Goal: Task Accomplishment & Management: Use online tool/utility

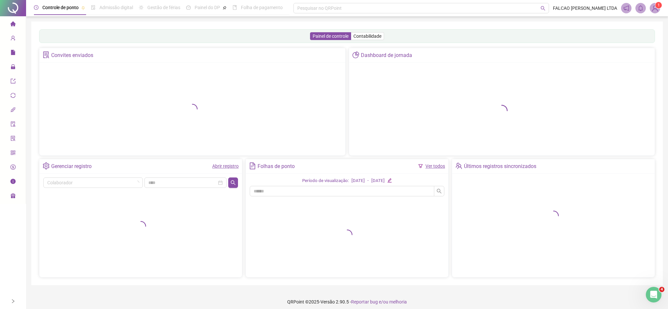
drag, startPoint x: 234, startPoint y: 210, endPoint x: 231, endPoint y: 208, distance: 3.5
click at [231, 208] on div at bounding box center [140, 226] width 195 height 77
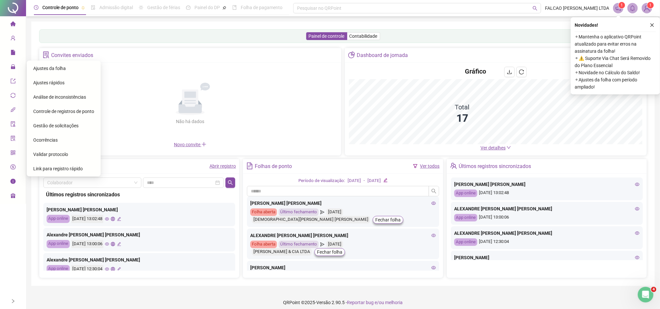
click at [50, 66] on span "Ajustes da folha" at bounding box center [49, 68] width 33 height 5
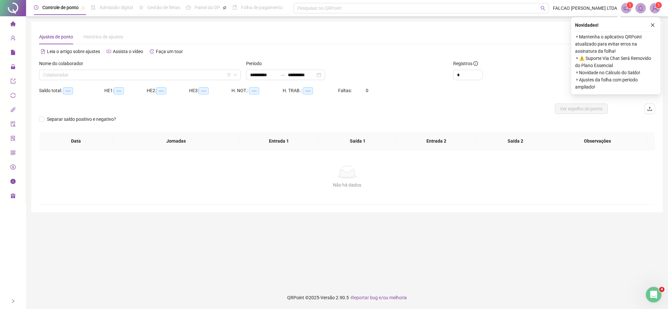
type input "**********"
click at [213, 78] on input "search" at bounding box center [137, 75] width 188 height 10
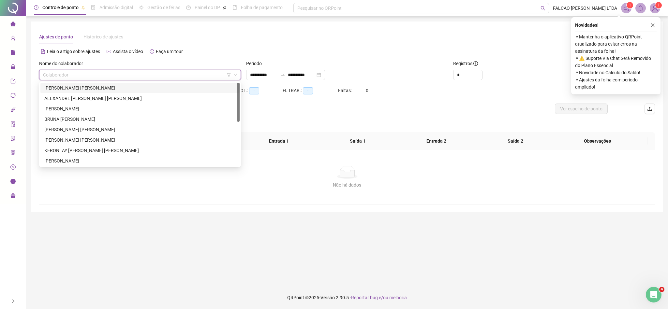
click at [155, 87] on div "[PERSON_NAME] [PERSON_NAME]" at bounding box center [139, 87] width 191 height 7
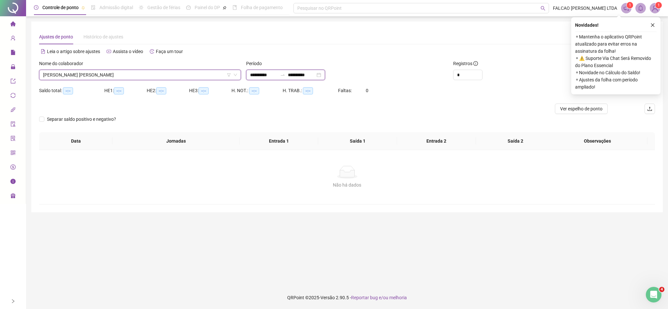
click at [268, 78] on input "**********" at bounding box center [263, 74] width 27 height 7
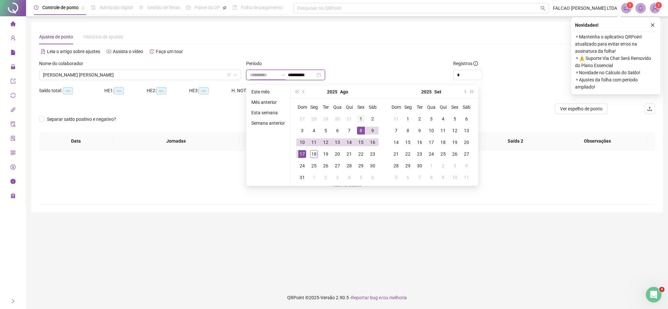
type input "**********"
click at [360, 120] on div "1" at bounding box center [361, 119] width 8 height 8
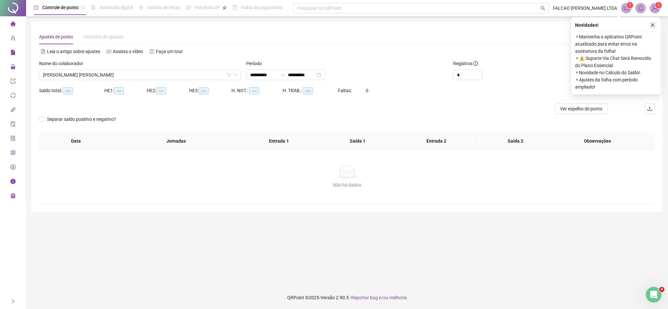
click at [655, 27] on button "button" at bounding box center [653, 25] width 8 height 8
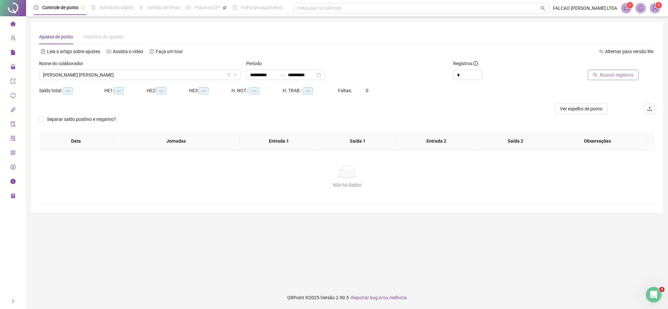
click at [617, 76] on span "Buscar registros" at bounding box center [616, 74] width 33 height 7
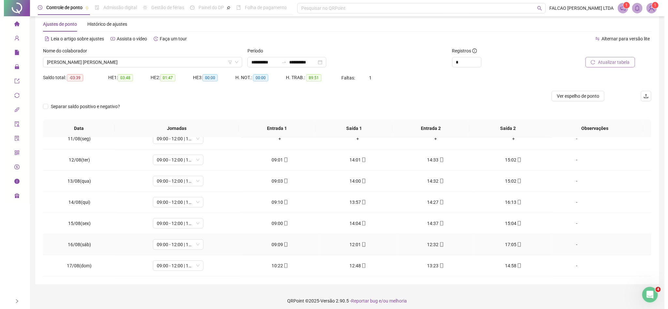
scroll to position [16, 0]
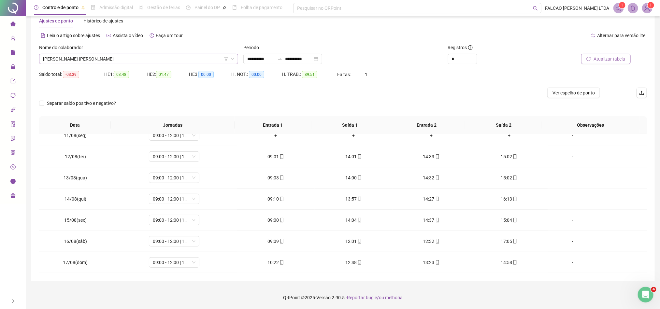
click at [152, 62] on span "[PERSON_NAME] [PERSON_NAME]" at bounding box center [138, 59] width 191 height 10
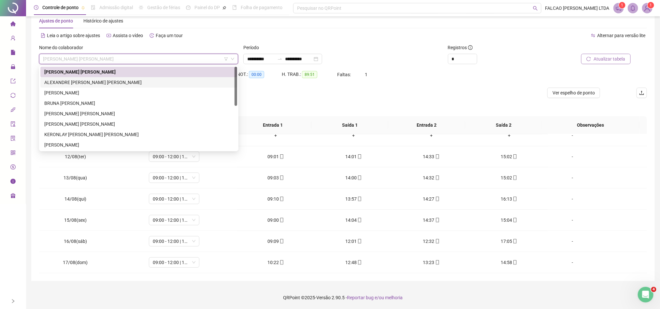
click at [102, 80] on div "ALEXANDRE [PERSON_NAME] [PERSON_NAME]" at bounding box center [138, 82] width 189 height 7
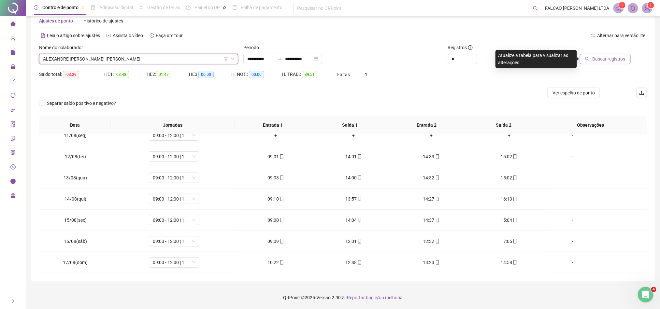
click at [611, 59] on span "Buscar registros" at bounding box center [609, 58] width 33 height 7
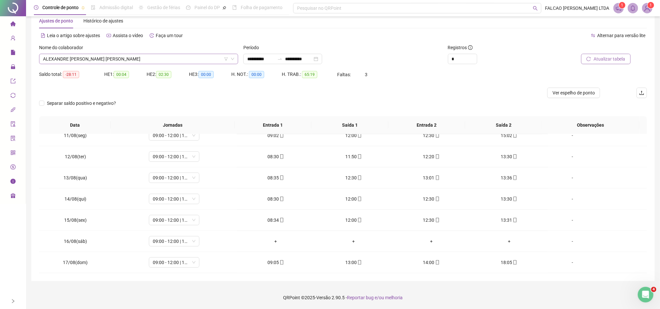
click at [126, 64] on span "ALEXANDRE [PERSON_NAME] [PERSON_NAME]" at bounding box center [138, 59] width 191 height 10
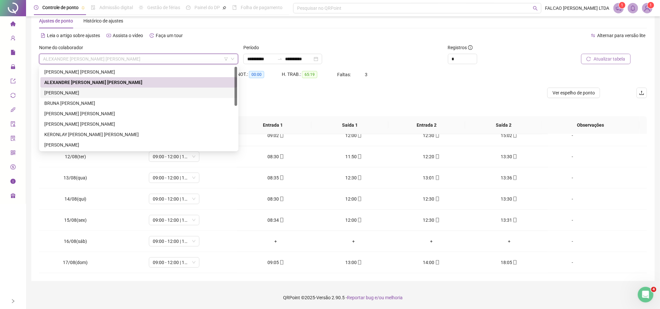
click at [88, 89] on div "[PERSON_NAME]" at bounding box center [138, 92] width 189 height 7
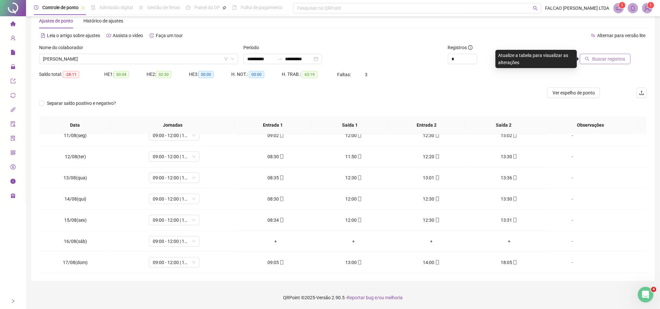
click at [612, 61] on span "Buscar registros" at bounding box center [609, 58] width 33 height 7
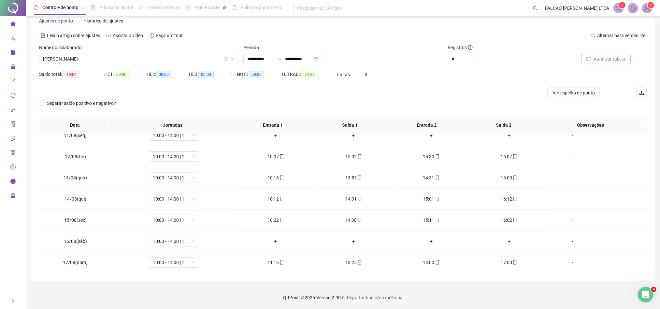
click at [187, 57] on span "[PERSON_NAME]" at bounding box center [138, 59] width 191 height 10
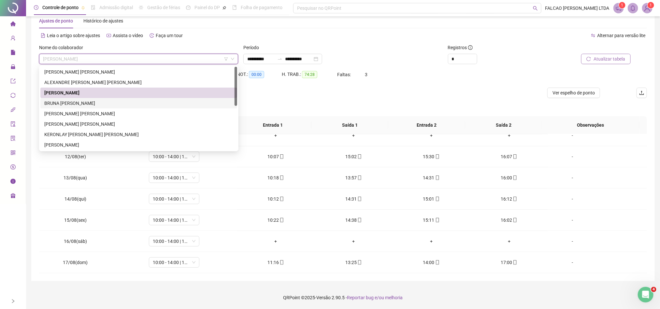
click at [93, 103] on div "BRUNA [PERSON_NAME]" at bounding box center [138, 103] width 189 height 7
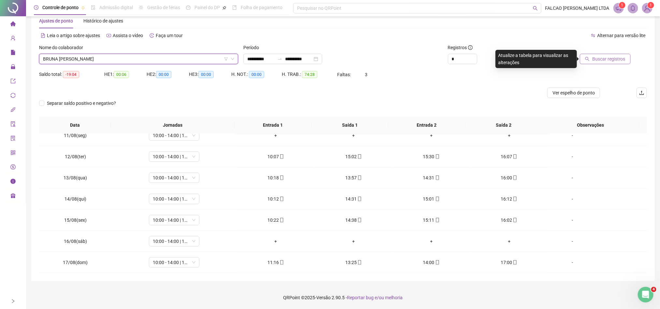
click at [614, 55] on span "Buscar registros" at bounding box center [609, 58] width 33 height 7
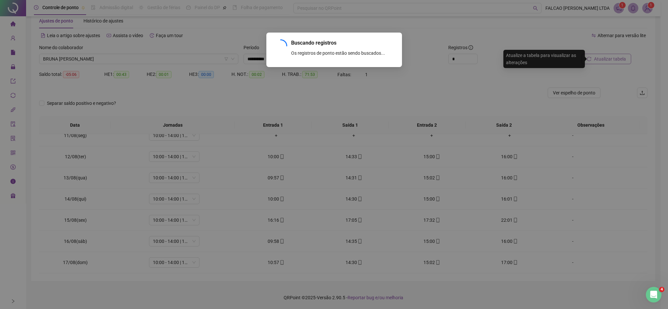
scroll to position [159, 0]
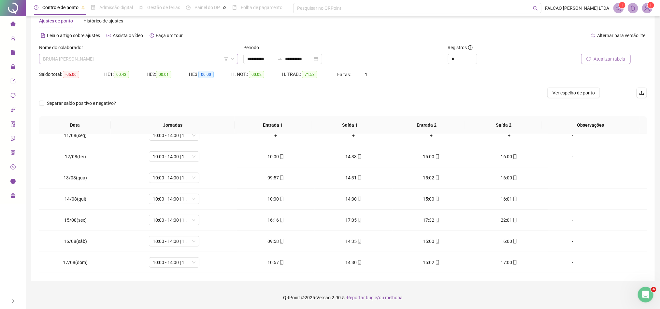
click at [132, 60] on span "BRUNA [PERSON_NAME]" at bounding box center [138, 59] width 191 height 10
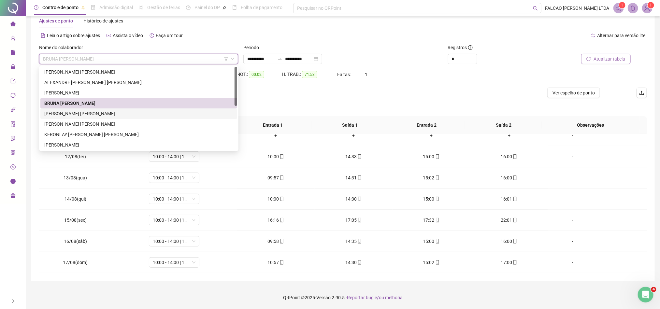
click at [90, 110] on div "[PERSON_NAME] [PERSON_NAME]" at bounding box center [138, 113] width 189 height 7
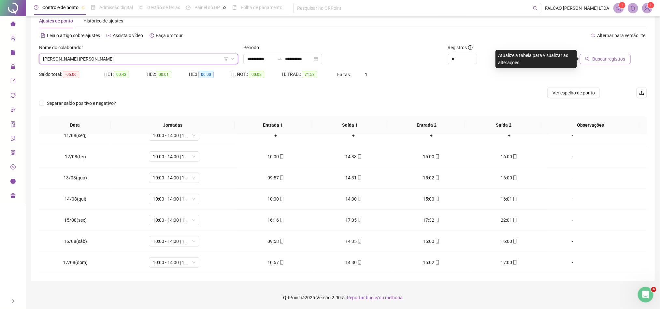
click at [617, 59] on span "Buscar registros" at bounding box center [609, 58] width 33 height 7
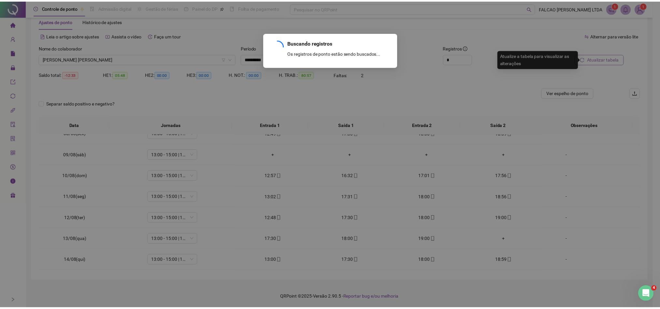
scroll to position [223, 0]
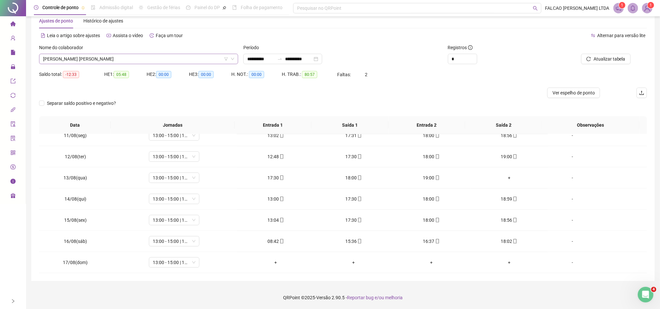
click at [115, 55] on span "[PERSON_NAME] [PERSON_NAME]" at bounding box center [138, 59] width 191 height 10
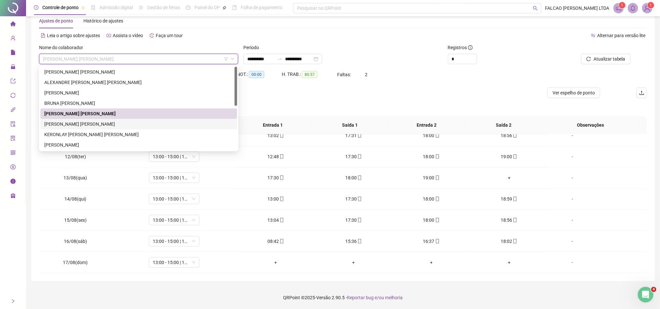
click at [69, 122] on div "[PERSON_NAME] [PERSON_NAME]" at bounding box center [138, 124] width 189 height 7
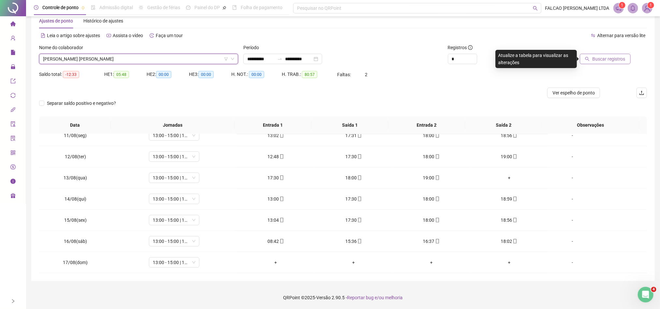
click at [592, 56] on button "Buscar registros" at bounding box center [605, 59] width 51 height 10
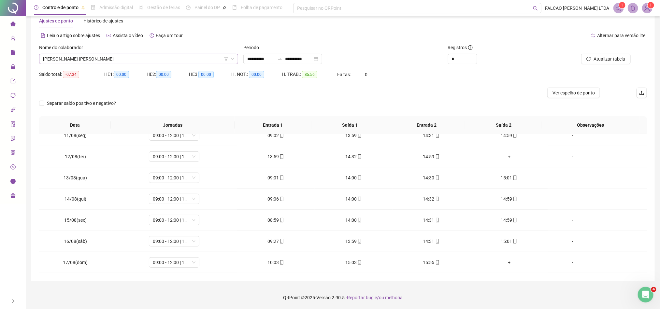
click at [123, 61] on span "[PERSON_NAME] [PERSON_NAME]" at bounding box center [138, 59] width 191 height 10
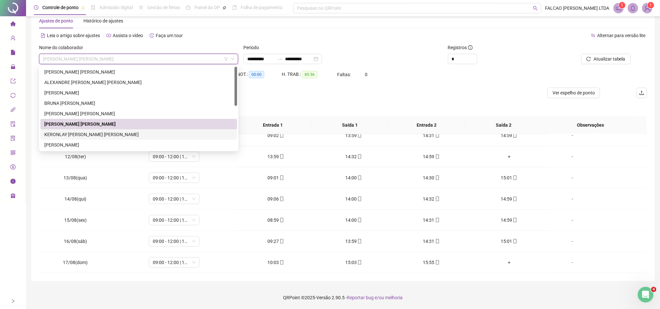
click at [81, 133] on div "KERONLAY [PERSON_NAME] [PERSON_NAME]" at bounding box center [138, 134] width 189 height 7
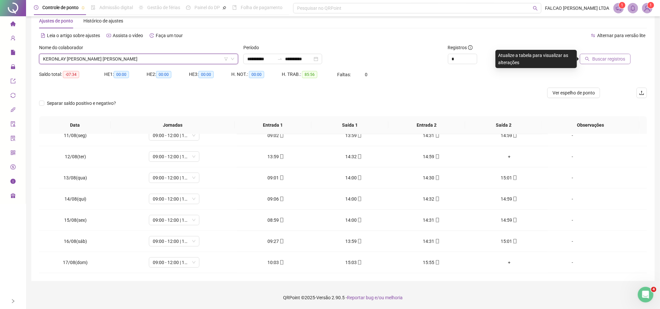
click at [608, 57] on span "Buscar registros" at bounding box center [609, 58] width 33 height 7
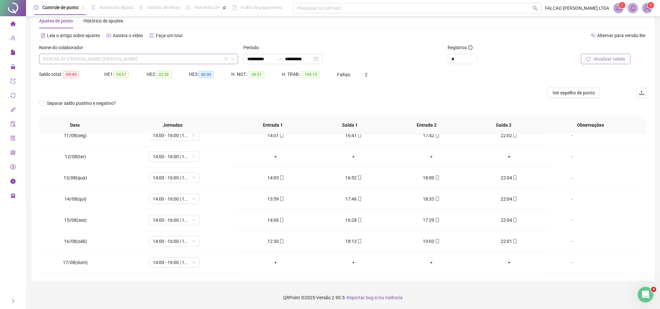
click at [117, 56] on span "KERONLAY [PERSON_NAME] [PERSON_NAME]" at bounding box center [138, 59] width 191 height 10
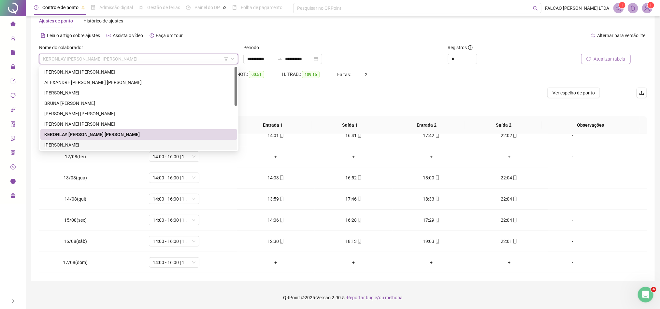
click at [87, 146] on div "[PERSON_NAME]" at bounding box center [138, 144] width 189 height 7
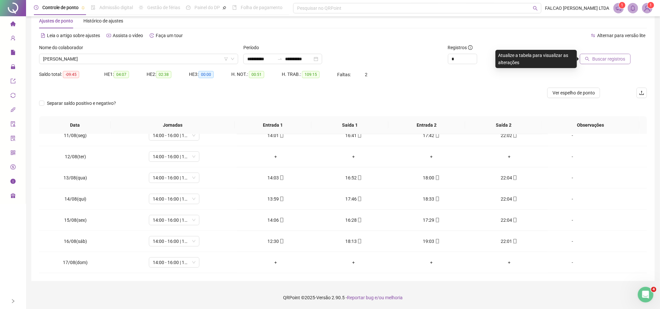
click at [612, 55] on span "Buscar registros" at bounding box center [609, 58] width 33 height 7
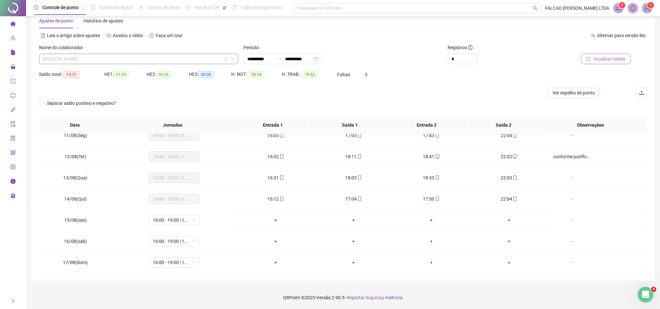
click at [159, 57] on span "[PERSON_NAME]" at bounding box center [138, 59] width 191 height 10
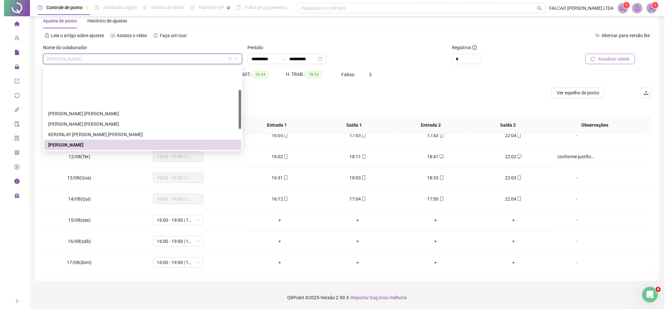
scroll to position [49, 0]
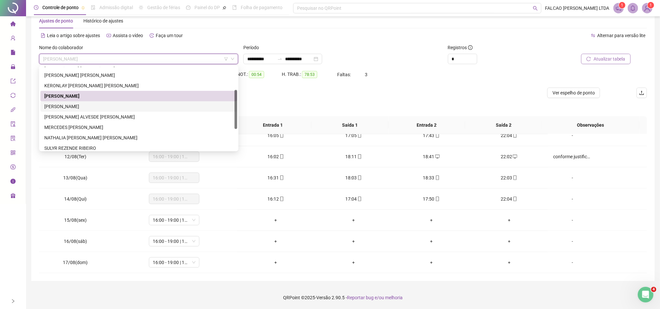
click at [78, 104] on div "[PERSON_NAME]" at bounding box center [138, 106] width 189 height 7
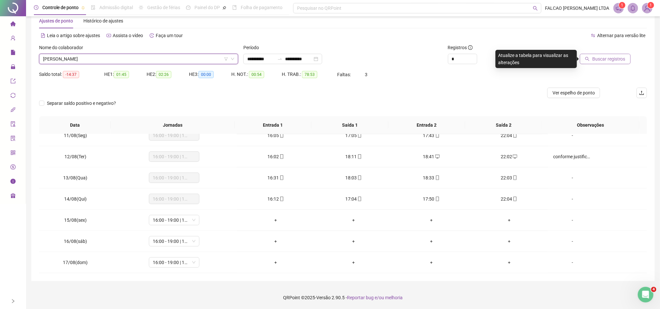
click at [604, 62] on span "Buscar registros" at bounding box center [609, 58] width 33 height 7
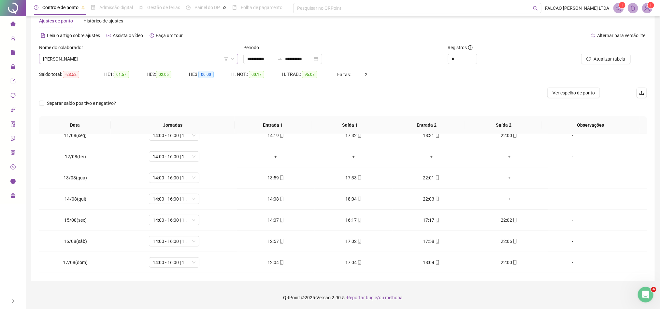
click at [133, 62] on span "[PERSON_NAME]" at bounding box center [138, 59] width 191 height 10
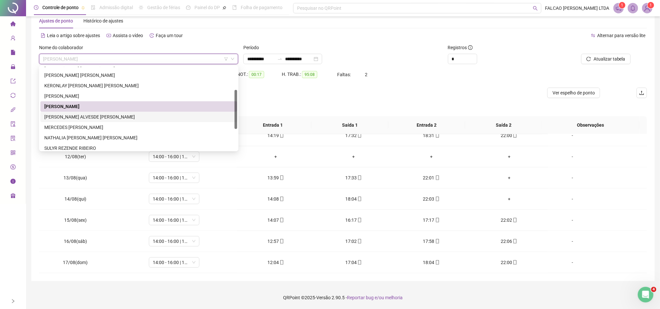
click at [102, 115] on div "[PERSON_NAME] ALVESDE [PERSON_NAME]" at bounding box center [138, 116] width 189 height 7
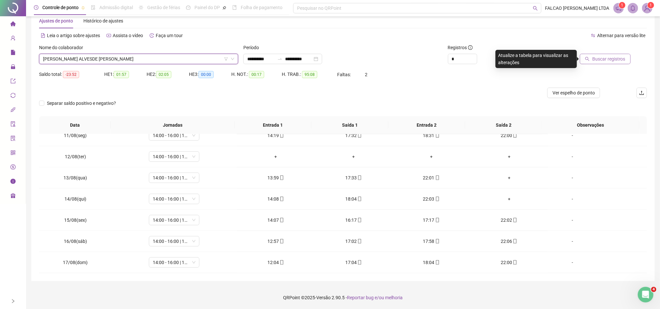
click at [622, 62] on span "Buscar registros" at bounding box center [609, 58] width 33 height 7
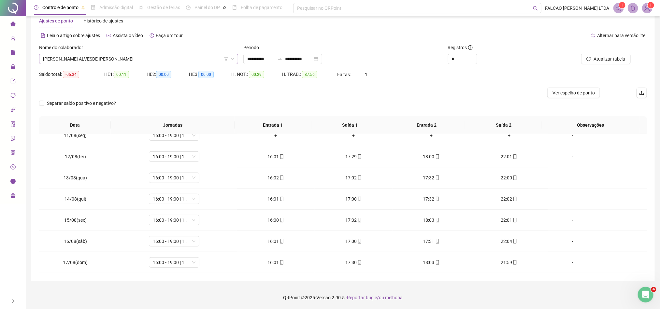
click at [125, 62] on span "[PERSON_NAME] ALVESDE [PERSON_NAME]" at bounding box center [138, 59] width 191 height 10
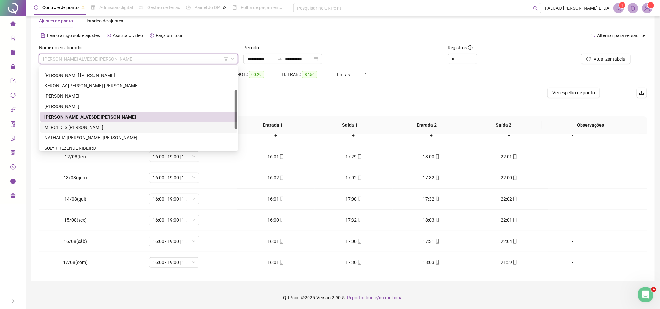
click at [84, 125] on div "MERCEDES [PERSON_NAME]" at bounding box center [138, 127] width 189 height 7
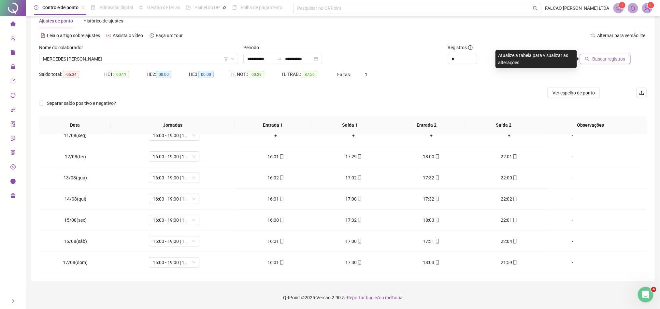
click at [602, 63] on button "Buscar registros" at bounding box center [605, 59] width 51 height 10
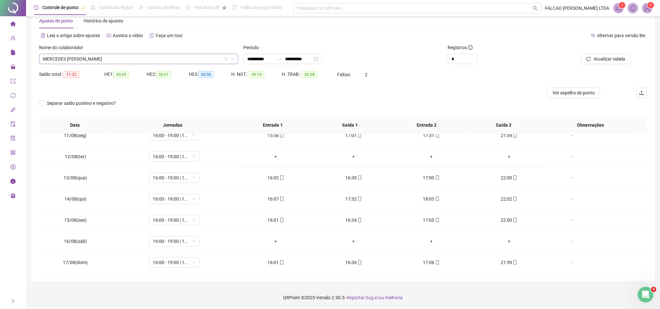
click at [140, 63] on span "MERCEDES [PERSON_NAME]" at bounding box center [138, 59] width 191 height 10
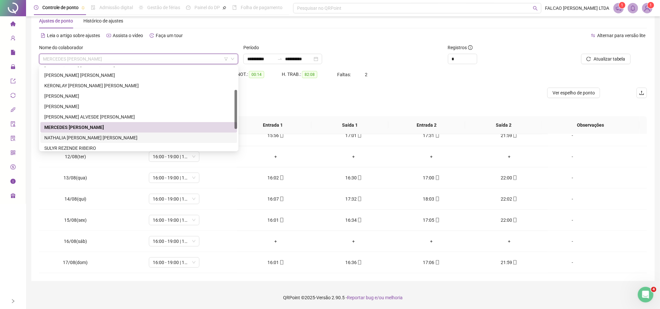
click at [78, 134] on div "NATHALIA [PERSON_NAME] [PERSON_NAME]" at bounding box center [138, 137] width 189 height 7
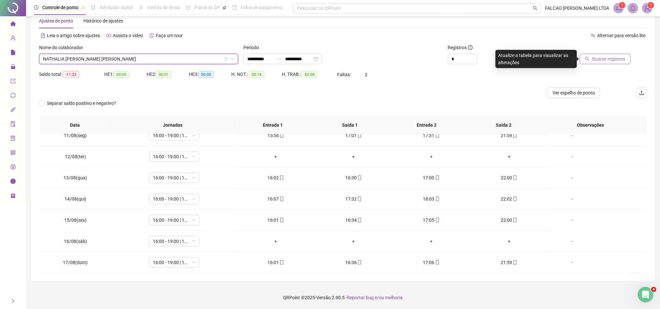
click at [600, 61] on span "Buscar registros" at bounding box center [609, 58] width 33 height 7
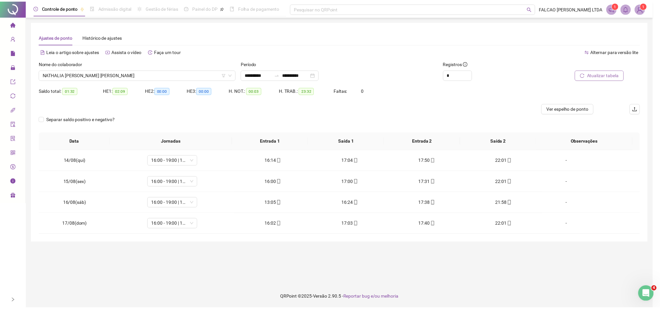
scroll to position [0, 0]
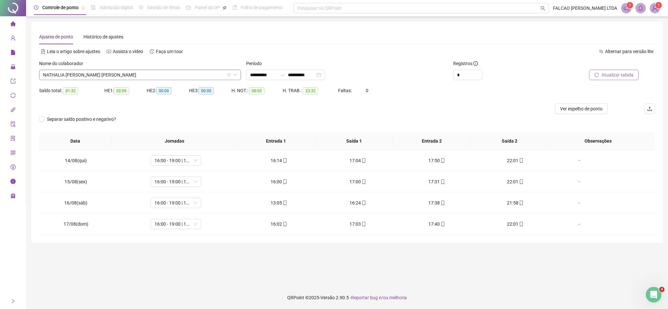
click at [144, 76] on span "NATHALIA [PERSON_NAME] [PERSON_NAME]" at bounding box center [140, 75] width 194 height 10
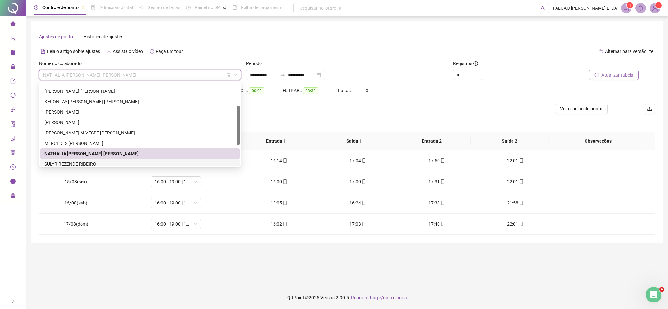
click at [90, 163] on div "SULYR REZENDE RIBEIRO" at bounding box center [139, 164] width 191 height 7
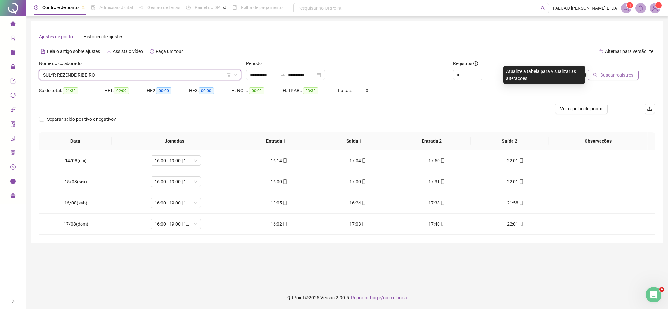
click at [623, 71] on span "Buscar registros" at bounding box center [616, 74] width 33 height 7
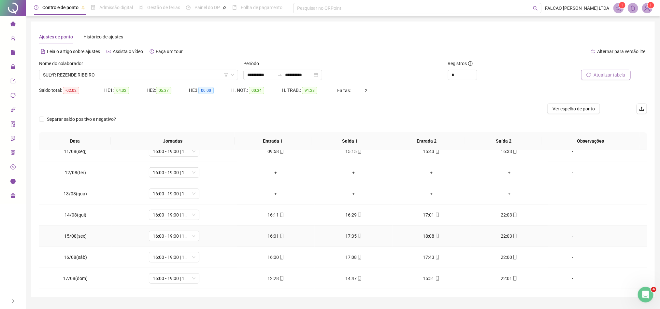
scroll to position [16, 0]
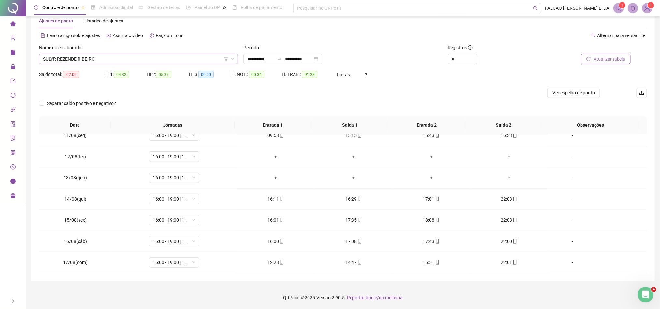
click at [122, 60] on span "SULYR REZENDE RIBEIRO" at bounding box center [138, 59] width 191 height 10
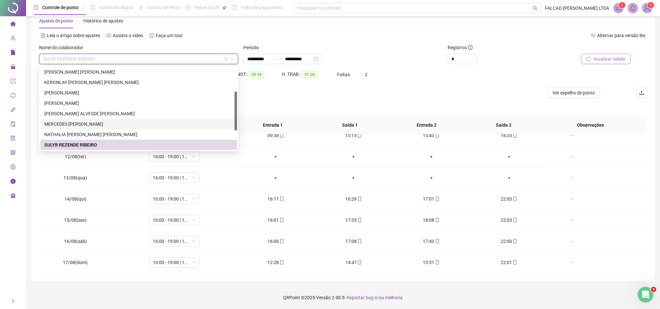
scroll to position [94, 0]
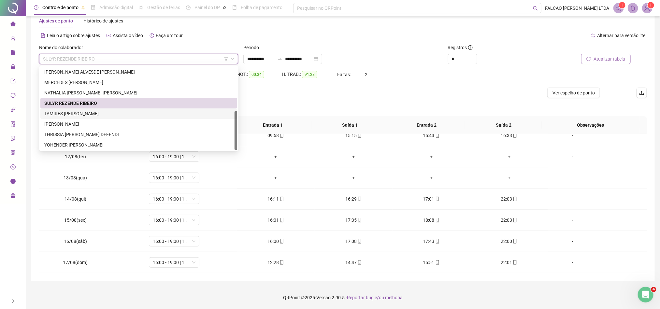
click at [76, 112] on div "TAMIRES [PERSON_NAME]" at bounding box center [138, 113] width 189 height 7
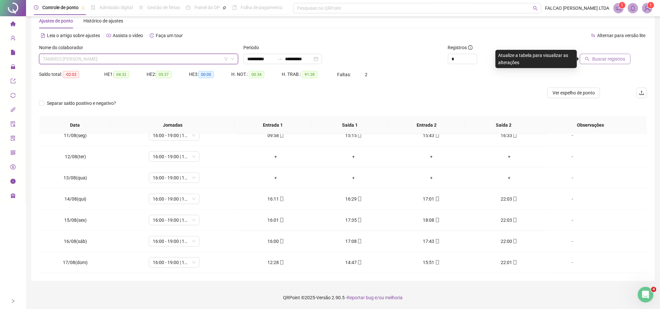
click at [141, 61] on span "TAMIRES [PERSON_NAME]" at bounding box center [138, 59] width 191 height 10
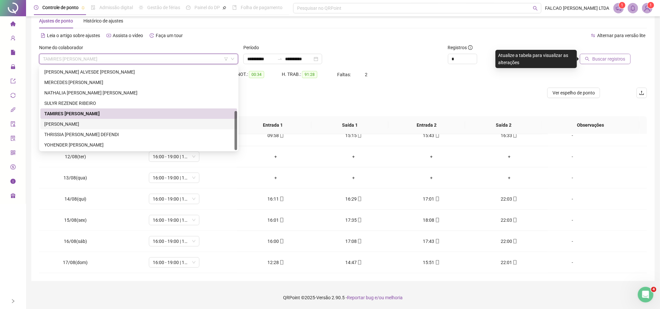
click at [63, 123] on div "[PERSON_NAME]" at bounding box center [138, 124] width 189 height 7
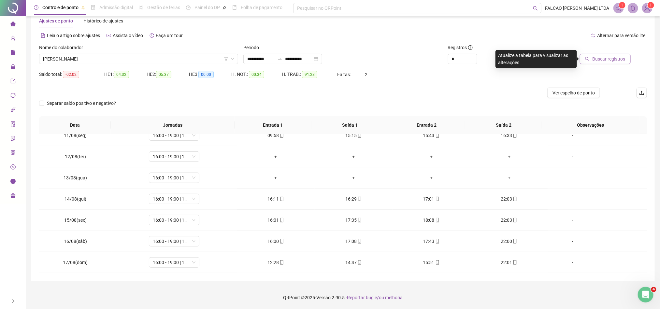
click at [604, 61] on span "Buscar registros" at bounding box center [609, 58] width 33 height 7
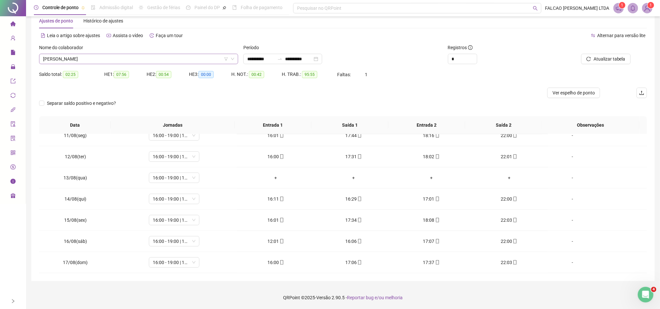
click at [186, 62] on span "[PERSON_NAME]" at bounding box center [138, 59] width 191 height 10
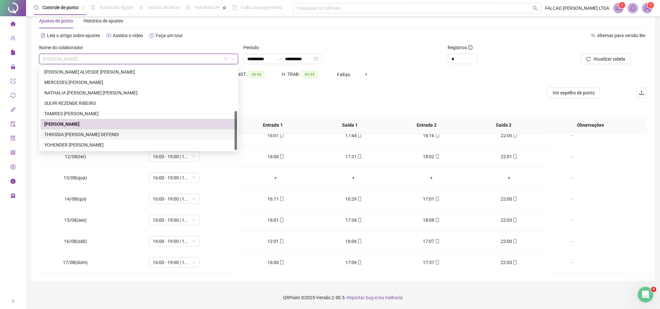
click at [85, 131] on div "THRISSIA [PERSON_NAME] DEFENDI" at bounding box center [138, 134] width 189 height 7
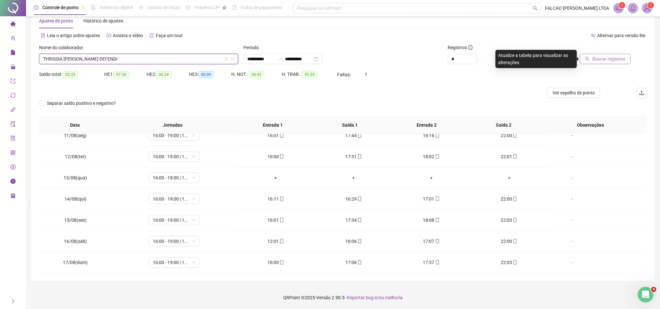
click at [611, 60] on span "Buscar registros" at bounding box center [609, 58] width 33 height 7
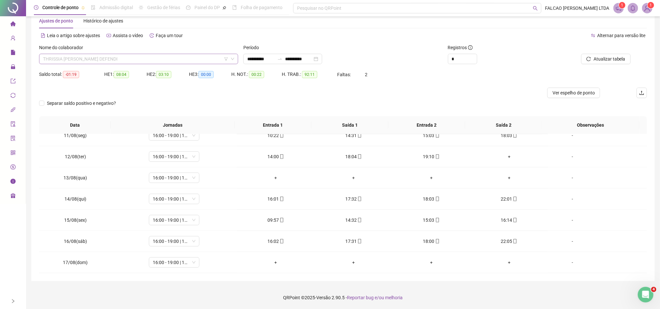
click at [152, 56] on span "THRISSIA [PERSON_NAME] DEFENDI" at bounding box center [138, 59] width 191 height 10
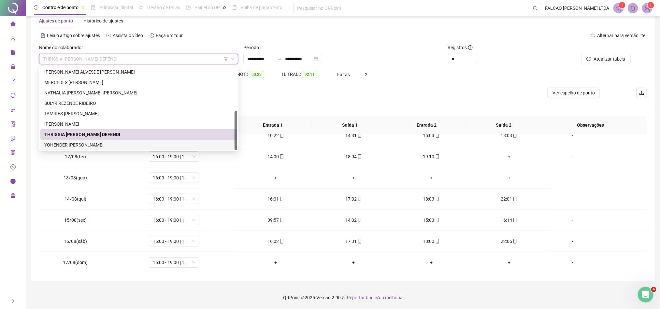
click at [78, 144] on div "YOHENDER [PERSON_NAME]" at bounding box center [138, 144] width 189 height 7
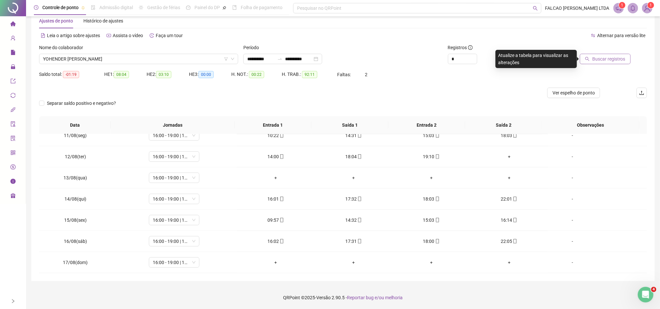
click at [600, 58] on span "Buscar registros" at bounding box center [609, 58] width 33 height 7
